Goal: Use online tool/utility: Utilize a website feature to perform a specific function

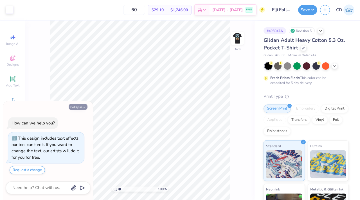
click at [77, 105] on button "Collapse" at bounding box center [78, 107] width 19 height 6
type textarea "x"
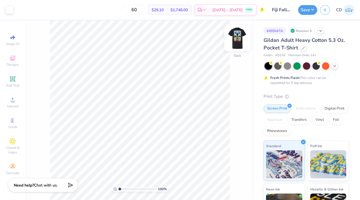
click at [238, 34] on img at bounding box center [237, 38] width 23 height 23
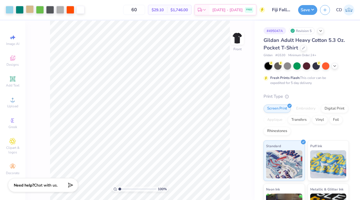
click at [32, 9] on div at bounding box center [30, 9] width 8 height 8
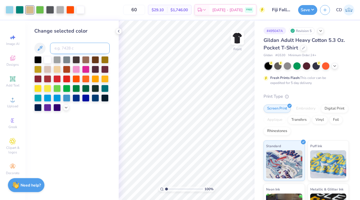
click at [75, 49] on input at bounding box center [80, 48] width 60 height 11
type input "5"
type input "c"
click at [67, 106] on icon at bounding box center [66, 107] width 5 height 5
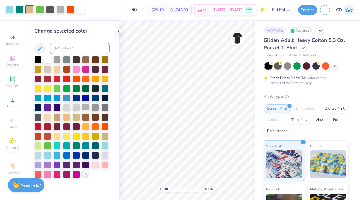
click at [86, 106] on div at bounding box center [85, 107] width 7 height 7
click at [23, 12] on div at bounding box center [20, 9] width 8 height 8
click at [62, 48] on input at bounding box center [80, 48] width 60 height 11
type input "360"
click at [39, 116] on div at bounding box center [37, 116] width 7 height 7
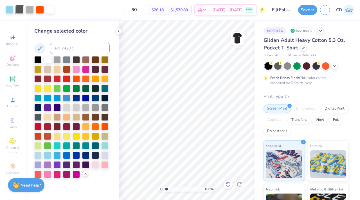
click at [230, 183] on icon at bounding box center [228, 184] width 5 height 5
click at [18, 8] on div at bounding box center [20, 9] width 8 height 8
click at [38, 118] on div at bounding box center [37, 116] width 7 height 7
click at [230, 185] on icon at bounding box center [228, 184] width 5 height 5
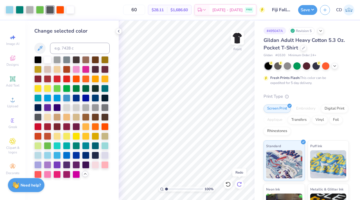
click at [242, 186] on icon at bounding box center [240, 185] width 6 height 6
click at [226, 182] on icon at bounding box center [228, 185] width 6 height 6
click at [18, 10] on div at bounding box center [20, 9] width 8 height 8
click at [60, 10] on div at bounding box center [60, 9] width 8 height 8
click at [21, 8] on div at bounding box center [20, 9] width 8 height 8
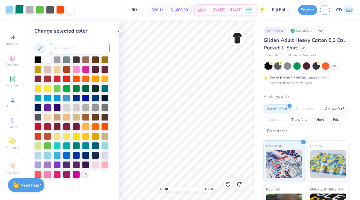
click at [73, 49] on input at bounding box center [80, 48] width 60 height 11
type input "1655"
click at [228, 181] on div at bounding box center [228, 184] width 9 height 9
click at [21, 11] on div at bounding box center [20, 9] width 8 height 8
click at [87, 107] on div at bounding box center [85, 107] width 7 height 7
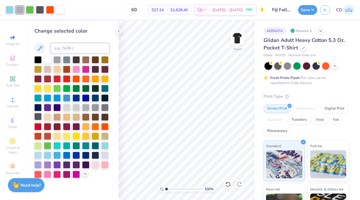
click at [36, 116] on div at bounding box center [37, 116] width 7 height 7
click at [231, 187] on icon at bounding box center [228, 185] width 6 height 6
click at [228, 186] on icon at bounding box center [228, 185] width 6 height 6
click at [28, 10] on div at bounding box center [30, 9] width 8 height 8
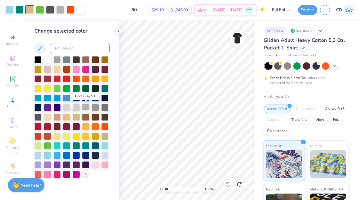
click at [85, 108] on div at bounding box center [85, 107] width 7 height 7
click at [18, 6] on div at bounding box center [20, 9] width 8 height 8
click at [37, 59] on div at bounding box center [37, 59] width 7 height 7
click at [228, 182] on icon at bounding box center [228, 184] width 5 height 5
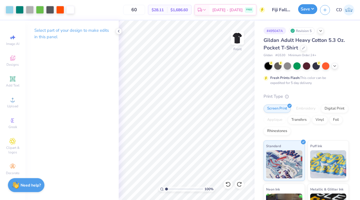
click at [314, 11] on button "Save" at bounding box center [307, 9] width 19 height 10
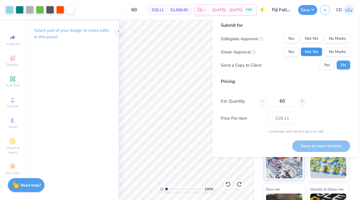
click at [313, 54] on button "Not Yet" at bounding box center [312, 52] width 22 height 9
click at [296, 52] on button "Yes" at bounding box center [291, 52] width 15 height 9
click at [332, 41] on button "No Marks" at bounding box center [338, 38] width 26 height 9
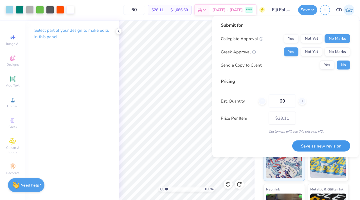
click at [317, 144] on button "Save as new revision" at bounding box center [321, 146] width 58 height 12
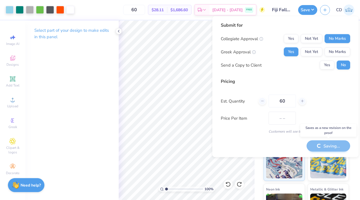
type input "$28.11"
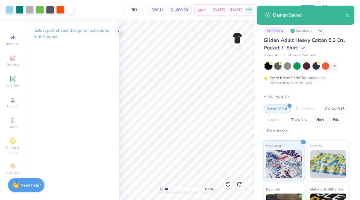
click at [119, 31] on icon at bounding box center [118, 31] width 5 height 5
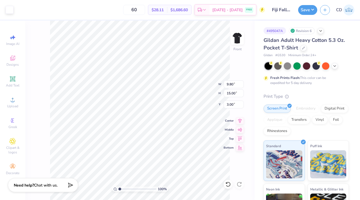
type input "9.80"
type input "15.00"
type input "3.00"
type input "9.81"
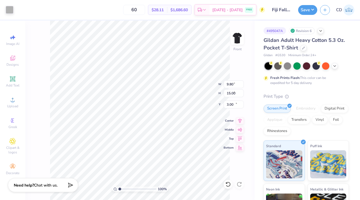
type input "5.53"
type input "11.89"
type input "9.10"
type input "10.40"
type input "4.63"
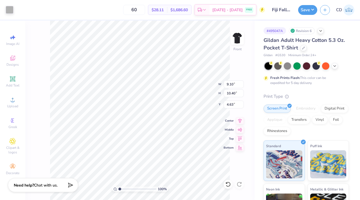
click at [232, 189] on div "100 % Front W 9.10 9.10 " H 10.40 10.40 " Y 4.63 4.63 " Center Middle Top Bottom" at bounding box center [139, 111] width 229 height 180
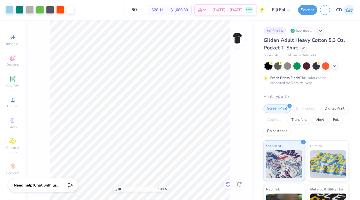
click at [227, 185] on icon at bounding box center [228, 185] width 6 height 6
type input "11.06"
type input "16.86"
click at [239, 122] on icon at bounding box center [240, 120] width 8 height 7
click at [305, 8] on button "Save" at bounding box center [307, 9] width 19 height 10
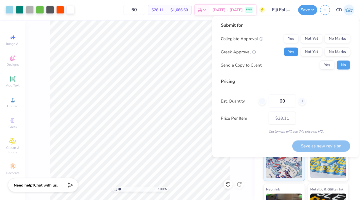
click at [296, 50] on button "Yes" at bounding box center [291, 52] width 15 height 9
click at [341, 35] on button "No Marks" at bounding box center [338, 38] width 26 height 9
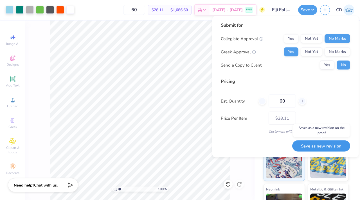
click at [316, 145] on button "Save as new revision" at bounding box center [321, 146] width 58 height 12
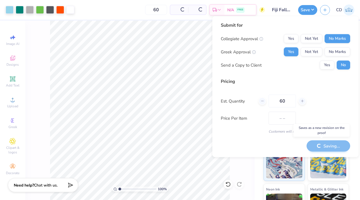
type input "$28.11"
